Goal: Information Seeking & Learning: Check status

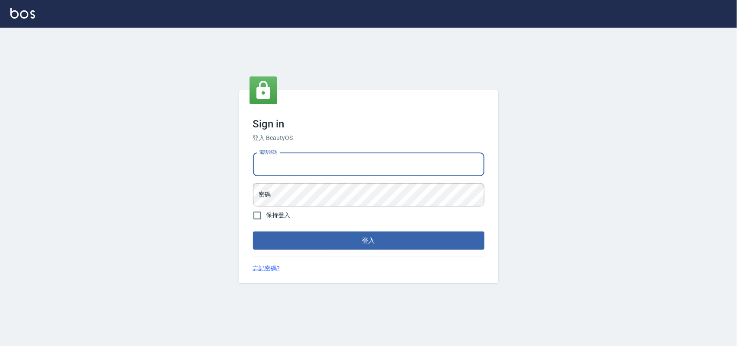
type input "0985335300"
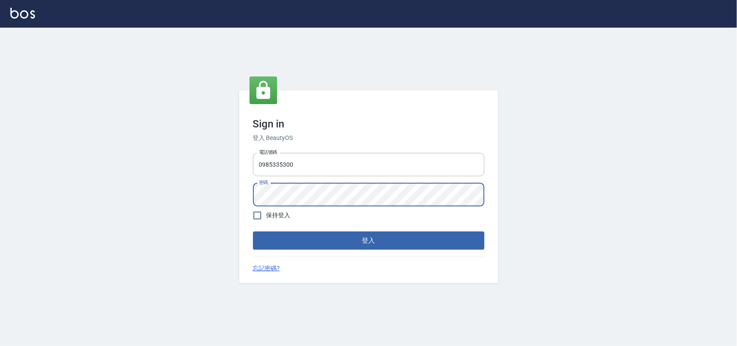
click at [253, 232] on button "登入" at bounding box center [369, 241] width 232 height 18
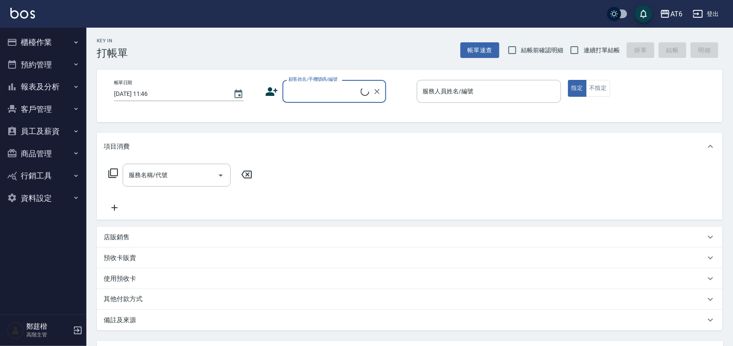
click at [52, 94] on button "報表及分析" at bounding box center [42, 87] width 79 height 22
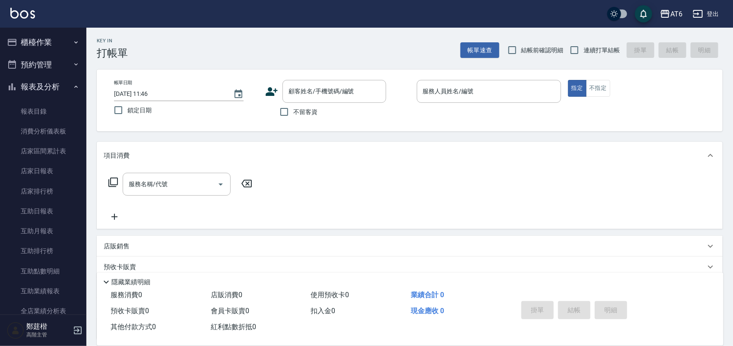
scroll to position [108, 0]
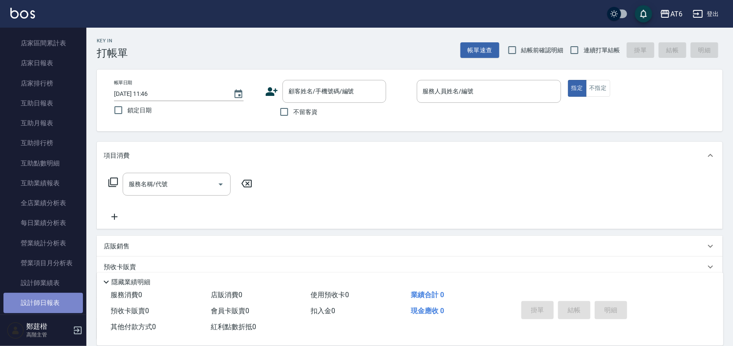
click at [51, 305] on link "設計師日報表" at bounding box center [42, 303] width 79 height 20
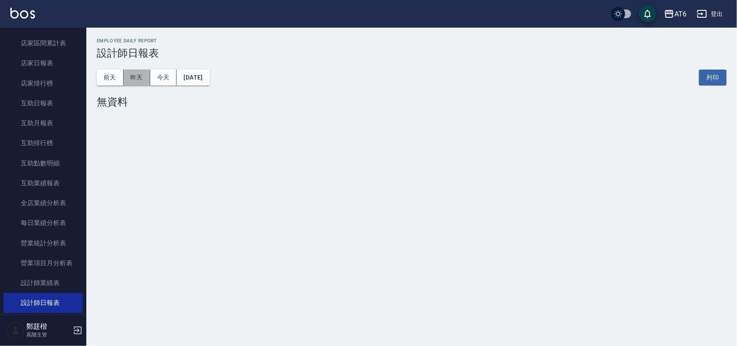
click at [140, 76] on button "昨天" at bounding box center [137, 78] width 27 height 16
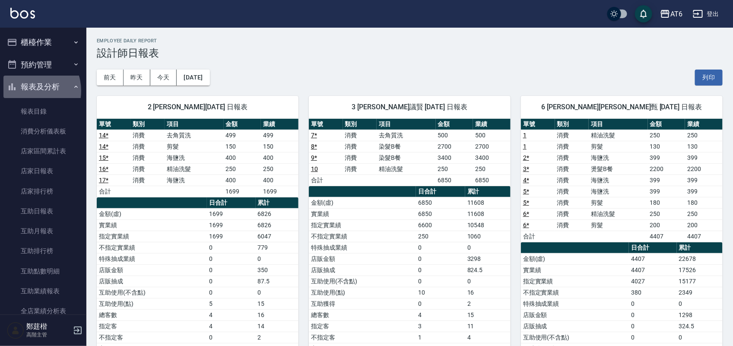
click at [28, 91] on button "報表及分析" at bounding box center [42, 87] width 79 height 22
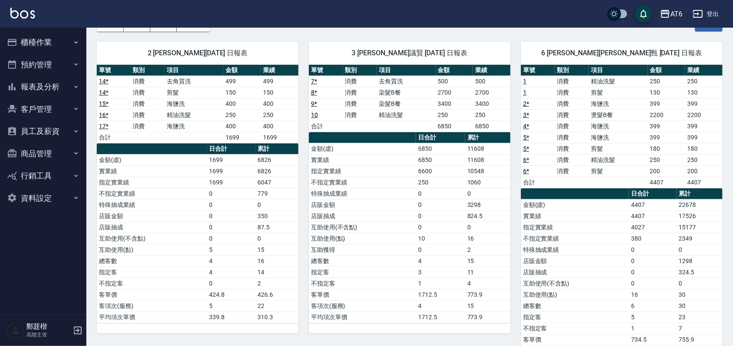
scroll to position [108, 0]
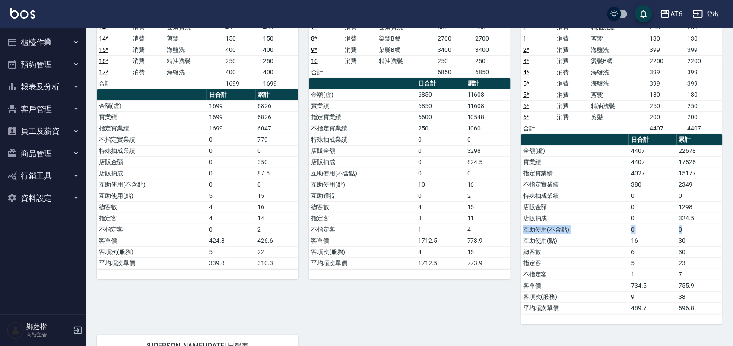
drag, startPoint x: 695, startPoint y: 214, endPoint x: 682, endPoint y: 227, distance: 18.0
click at [682, 227] on tbody "金額(虛) 4407 22678 實業績 4407 17526 指定實業績 4027 15177 不指定實業績 380 2349 特殊抽成業績 0 0 店販金…" at bounding box center [622, 229] width 202 height 168
click at [682, 227] on td "0" at bounding box center [700, 229] width 46 height 11
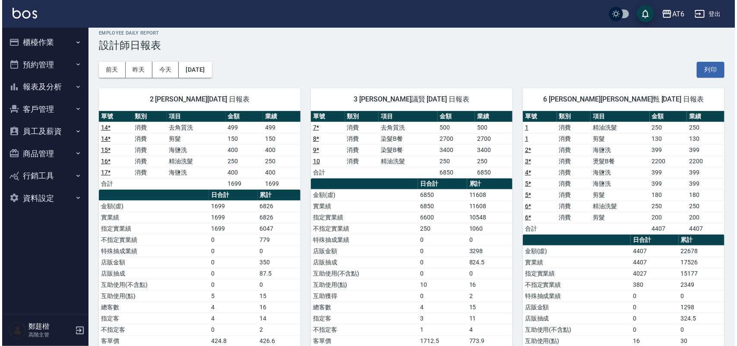
scroll to position [0, 0]
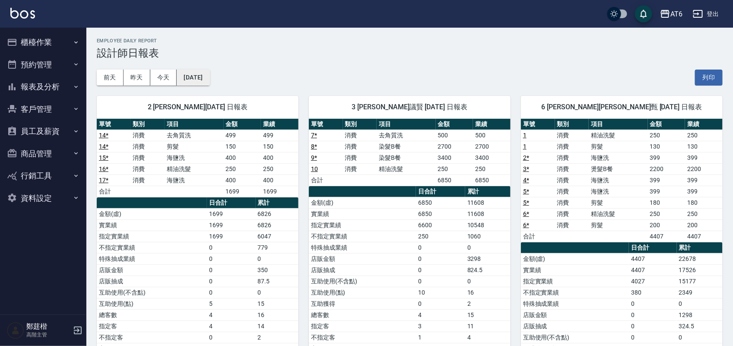
click at [204, 79] on button "[DATE]" at bounding box center [193, 78] width 33 height 16
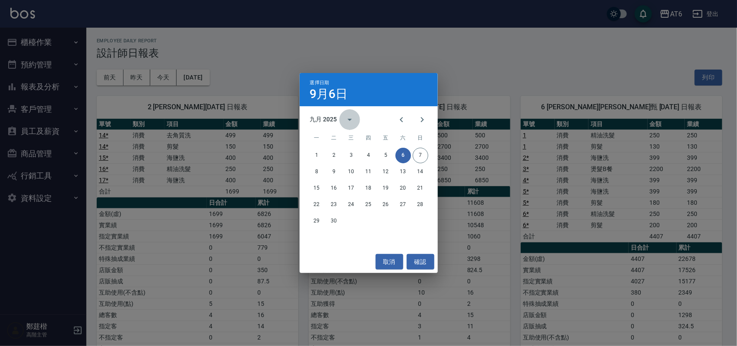
click at [353, 122] on icon "calendar view is open, switch to year view" at bounding box center [350, 119] width 10 height 10
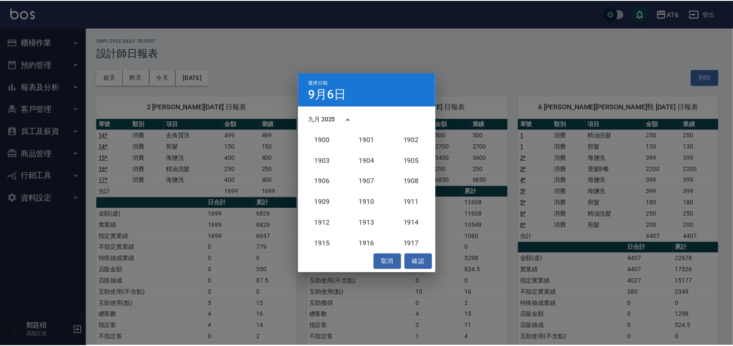
scroll to position [800, 0]
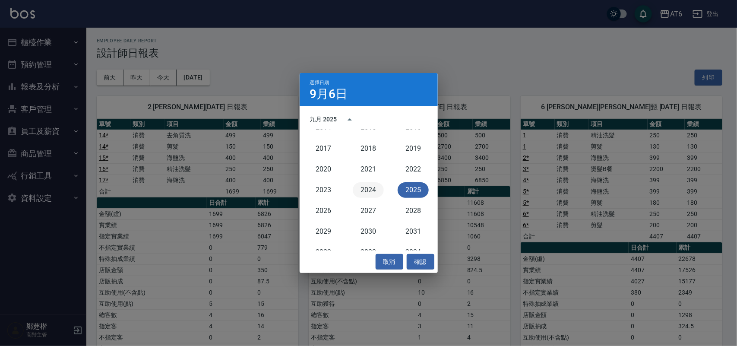
click at [376, 190] on button "2024" at bounding box center [368, 190] width 31 height 16
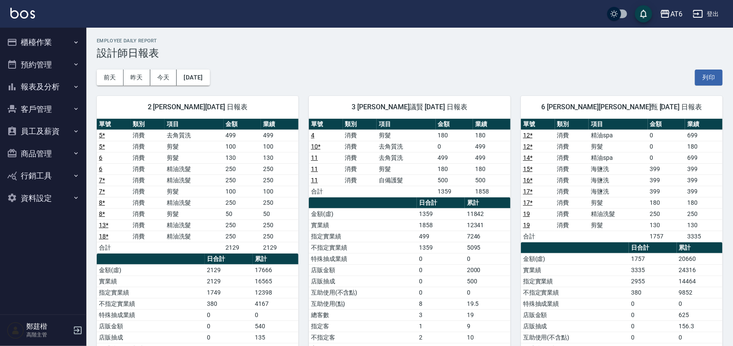
scroll to position [54, 0]
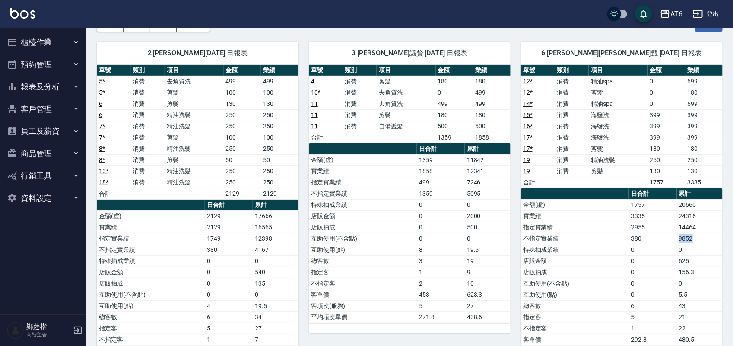
drag, startPoint x: 698, startPoint y: 238, endPoint x: 663, endPoint y: 241, distance: 34.2
click at [663, 241] on tr "不指定實業績 380 9852" at bounding box center [622, 238] width 202 height 11
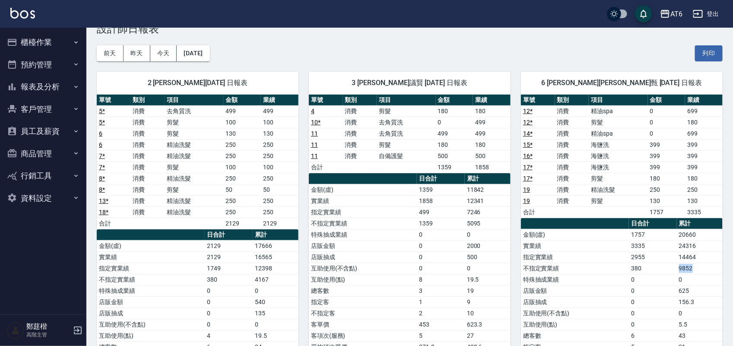
scroll to position [0, 0]
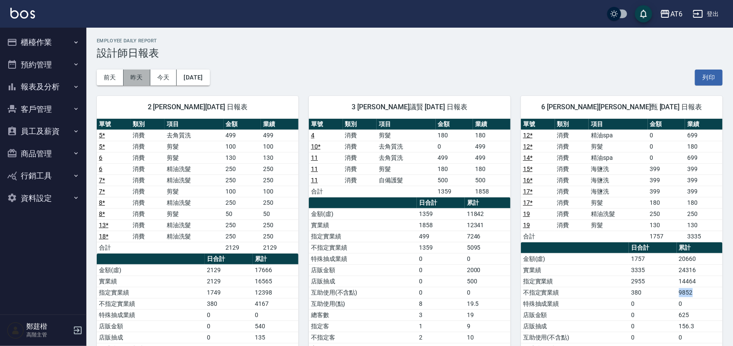
click at [145, 76] on button "昨天" at bounding box center [137, 78] width 27 height 16
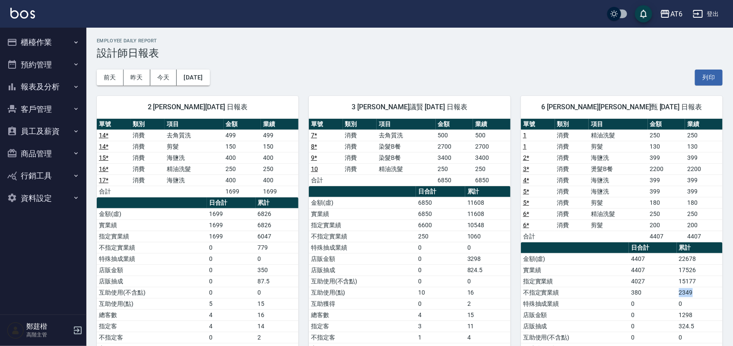
drag, startPoint x: 695, startPoint y: 292, endPoint x: 674, endPoint y: 294, distance: 20.4
click at [674, 294] on tr "不指定實業績 380 2349" at bounding box center [622, 292] width 202 height 11
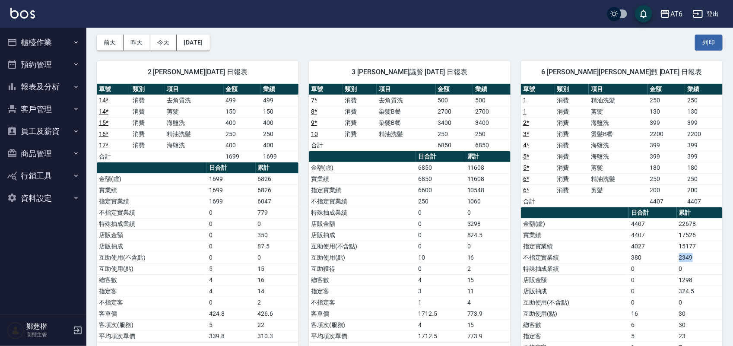
scroll to position [54, 0]
